Goal: Navigation & Orientation: Go to known website

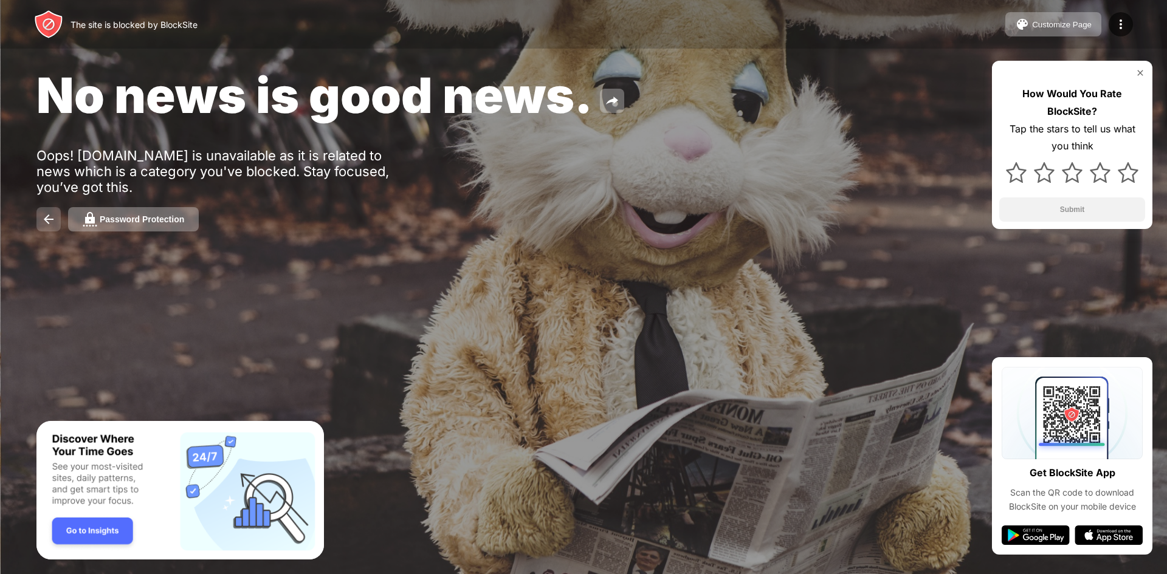
click at [55, 213] on img at bounding box center [48, 219] width 15 height 15
